Goal: Information Seeking & Learning: Learn about a topic

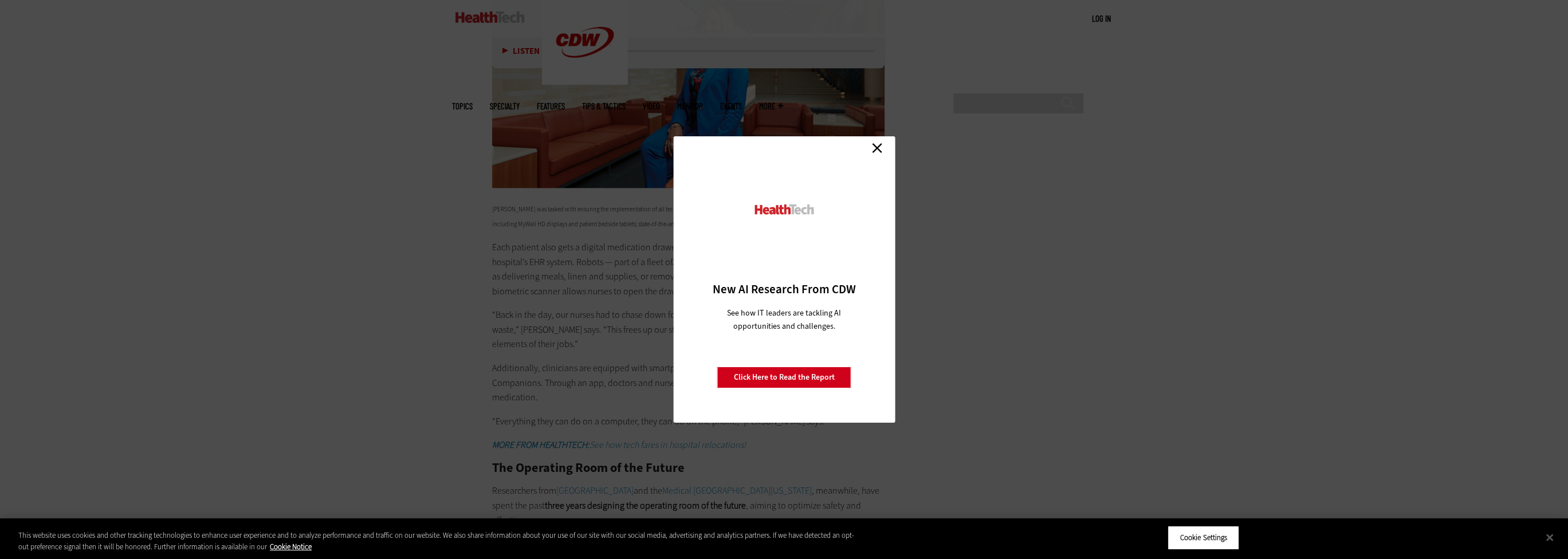
scroll to position [2921, 0]
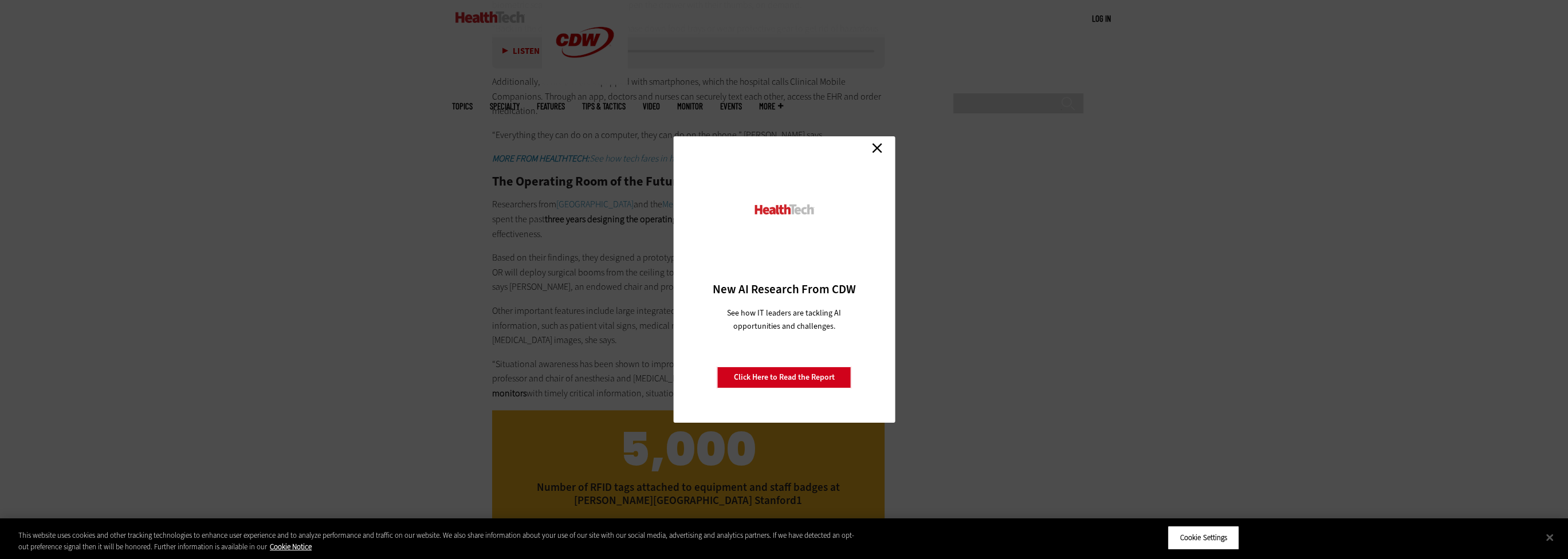
click at [881, 142] on link "Close" at bounding box center [877, 148] width 17 height 17
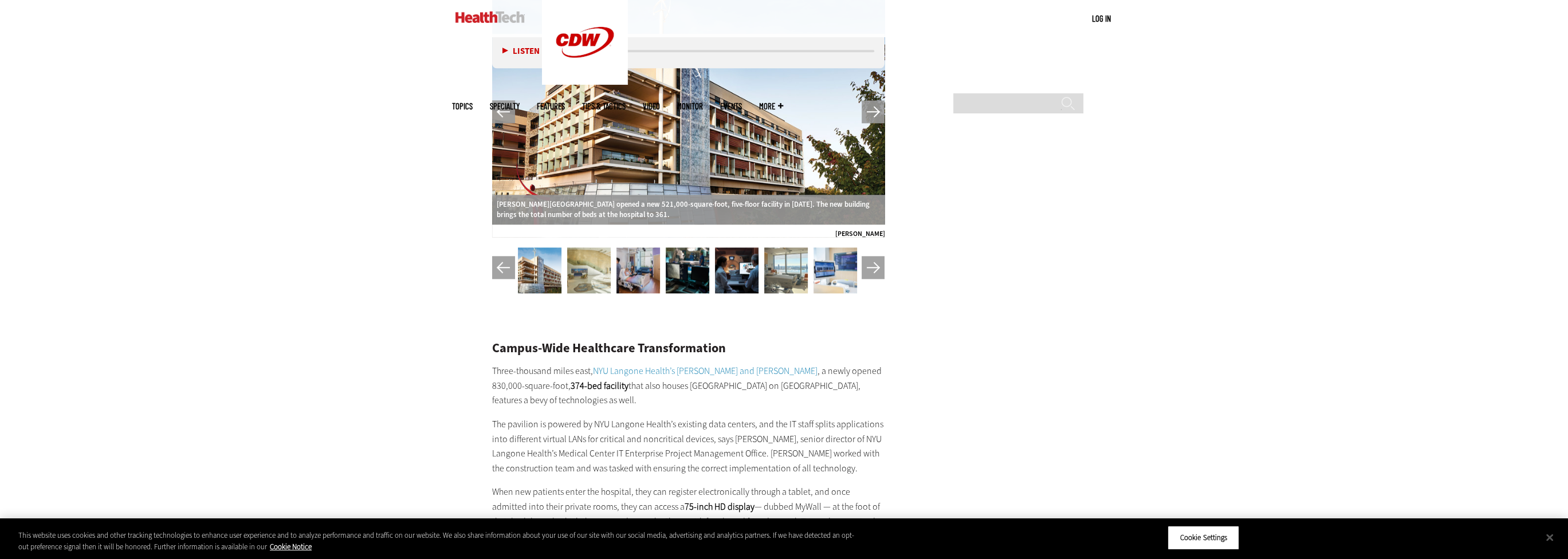
scroll to position [2062, 0]
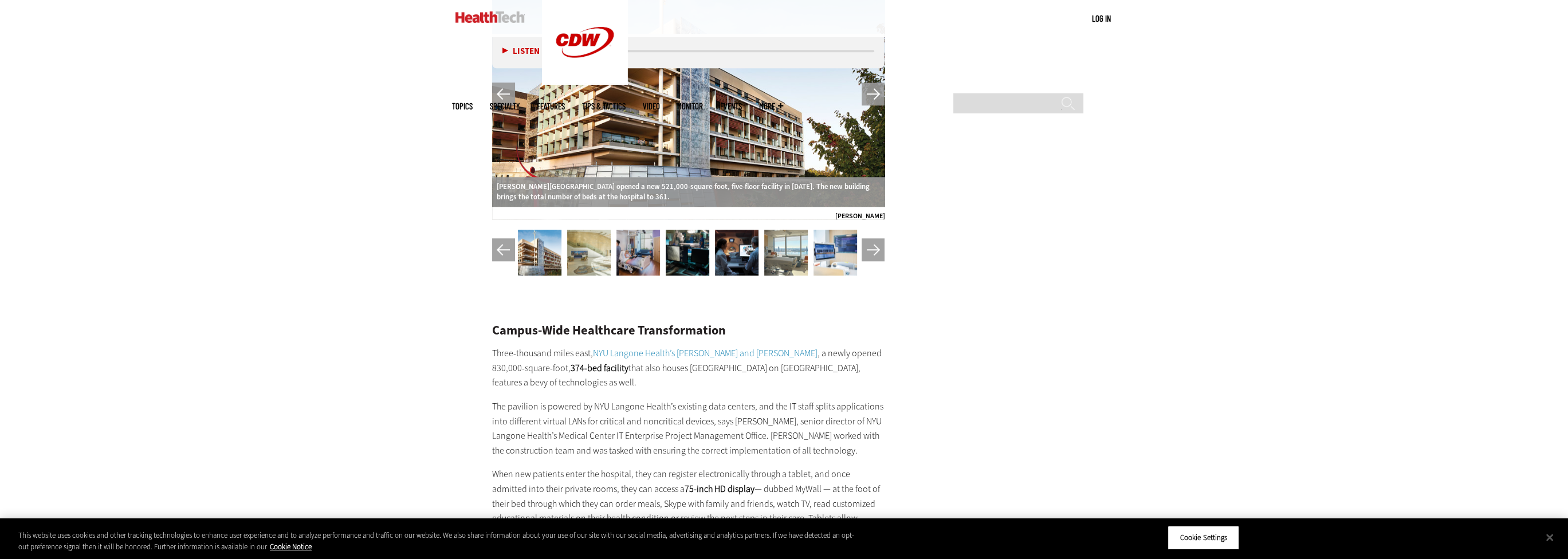
click at [835, 256] on img at bounding box center [835, 252] width 44 height 46
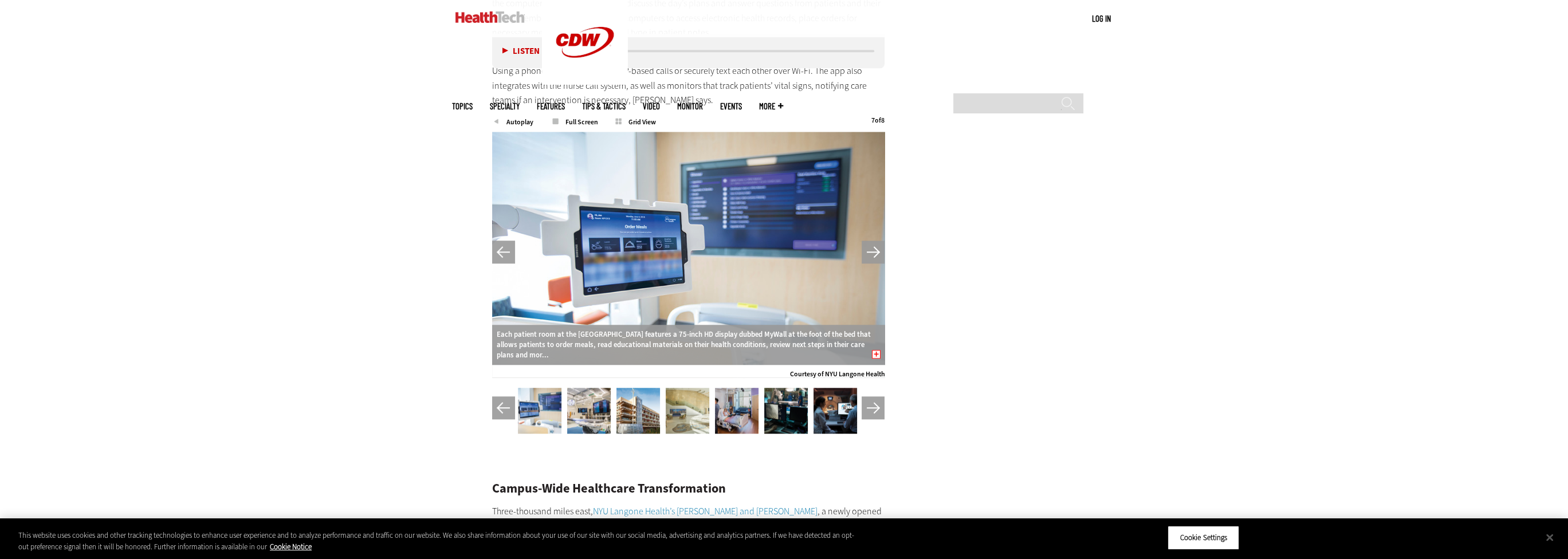
scroll to position [1890, 0]
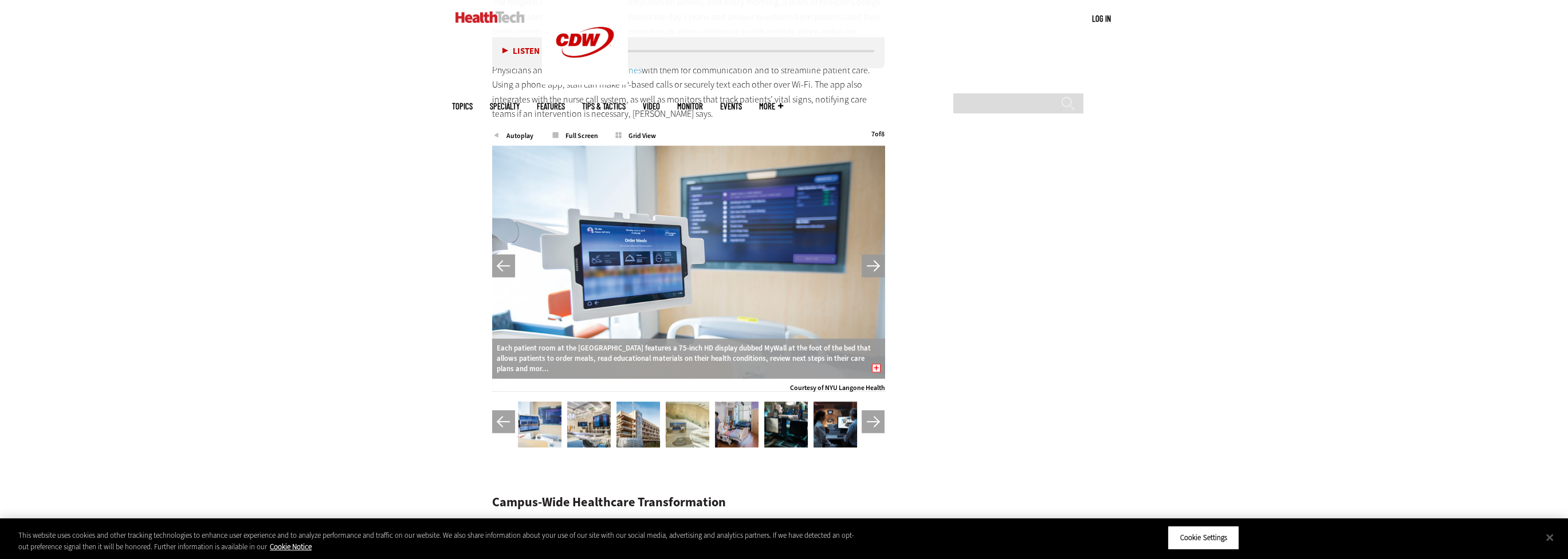
click at [875, 265] on button "Next" at bounding box center [873, 266] width 23 height 23
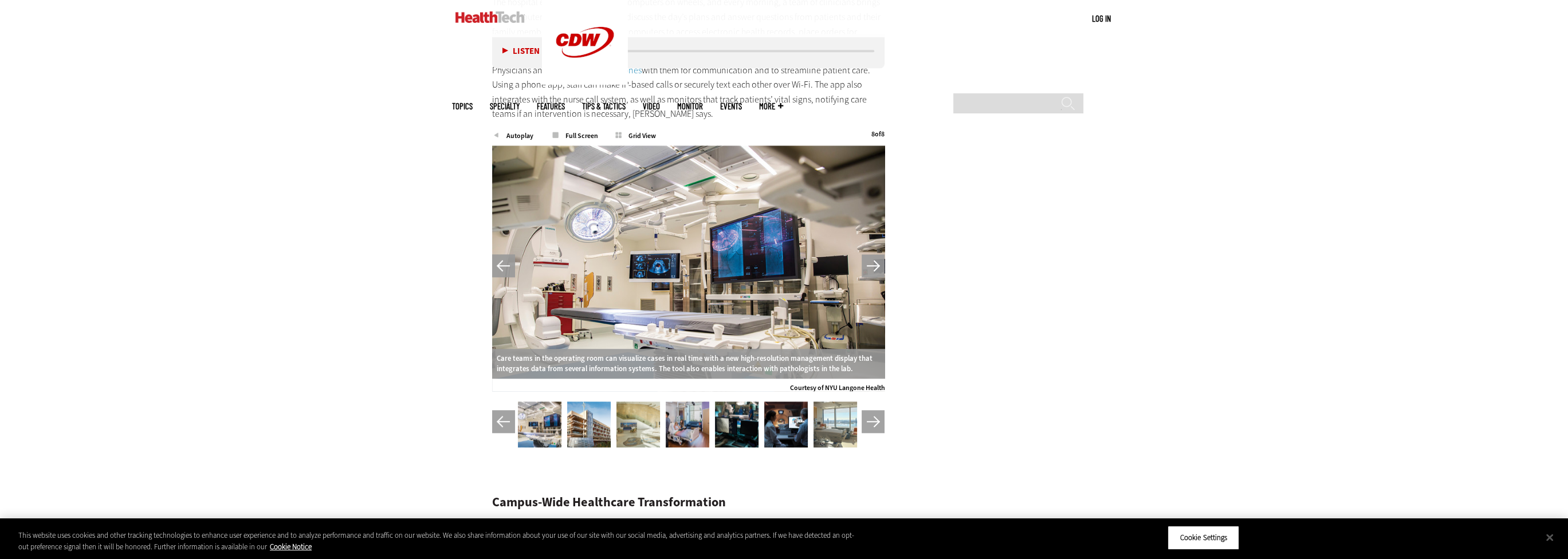
click at [875, 265] on button "Next" at bounding box center [873, 266] width 23 height 23
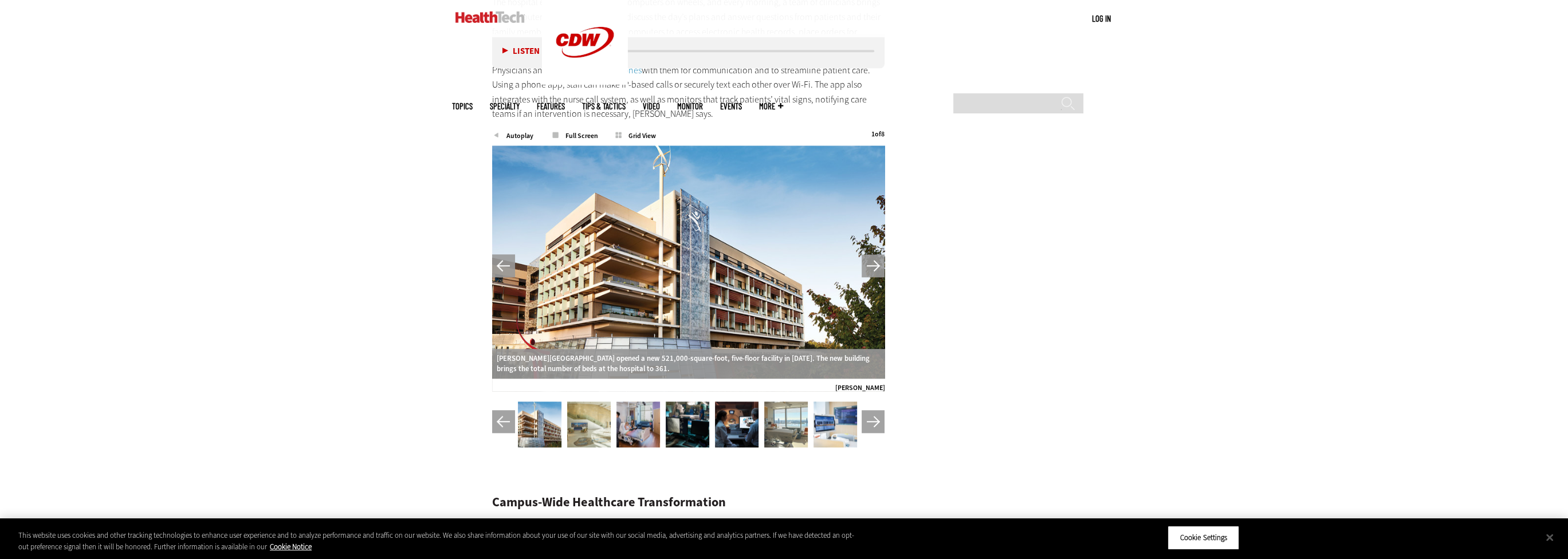
click at [875, 265] on button "Next" at bounding box center [873, 266] width 23 height 23
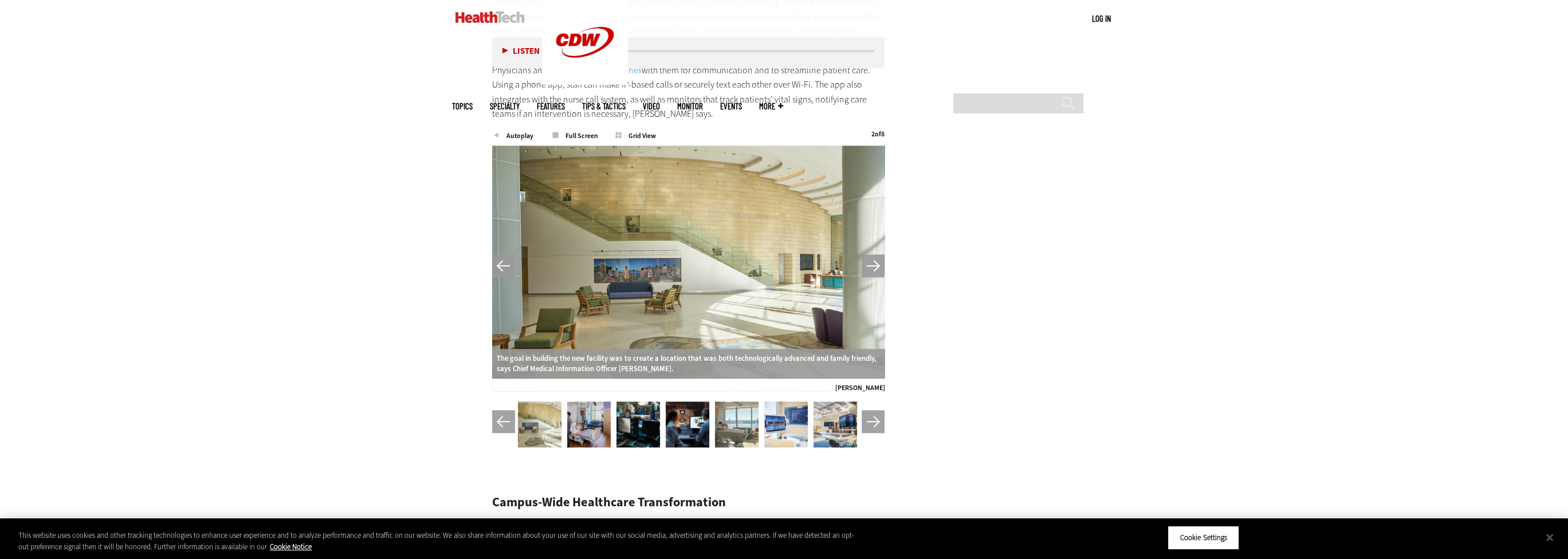
click at [875, 266] on button "Next" at bounding box center [873, 266] width 23 height 23
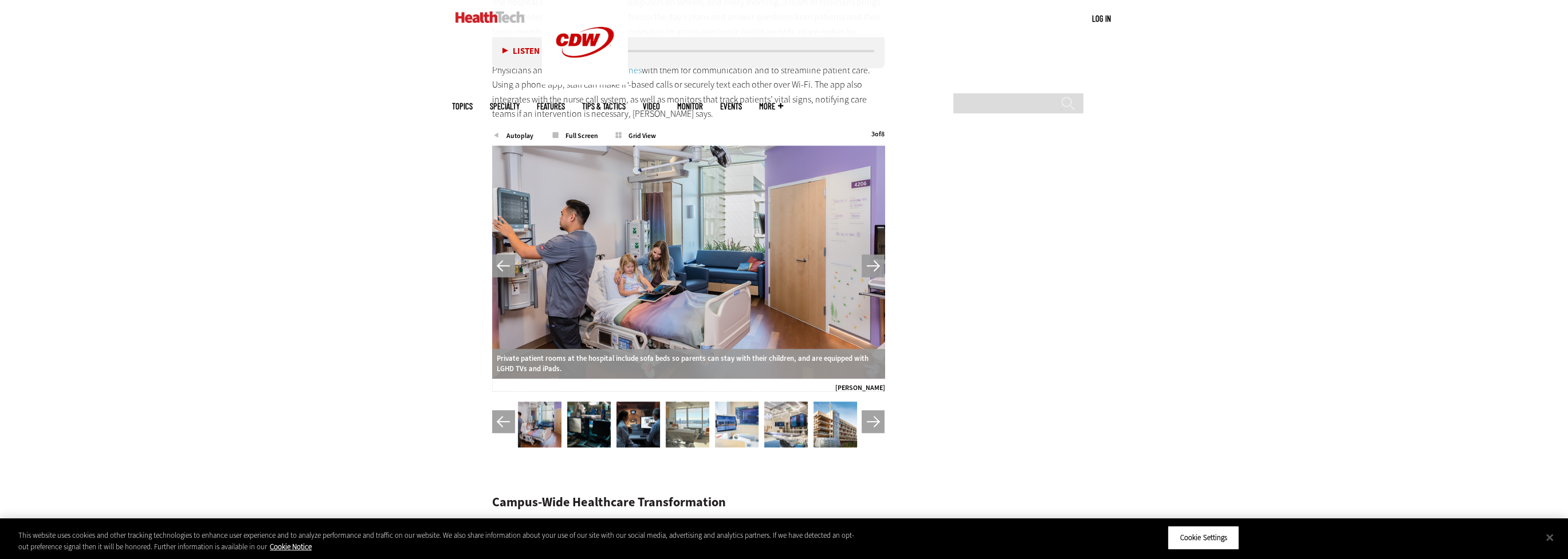
click at [875, 266] on button "Next" at bounding box center [873, 266] width 23 height 23
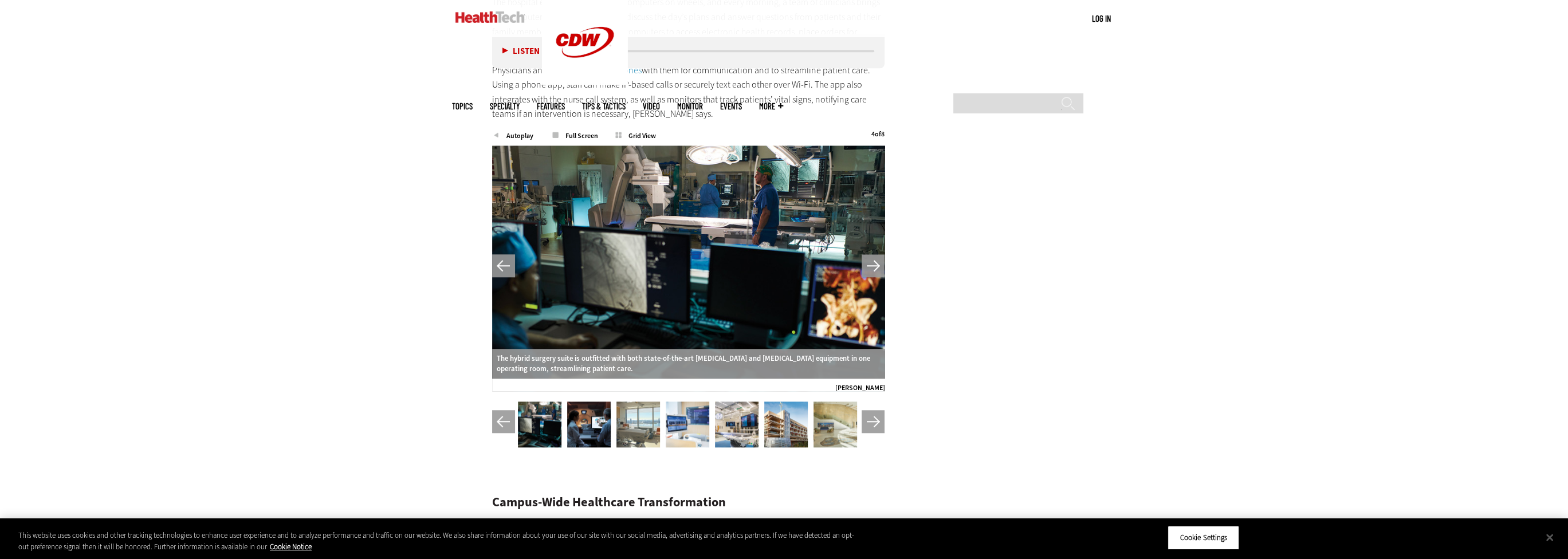
click at [875, 266] on button "Next" at bounding box center [873, 266] width 23 height 23
